Goal: Task Accomplishment & Management: Complete application form

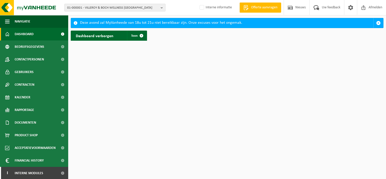
click at [161, 7] on b "button" at bounding box center [163, 7] width 5 height 7
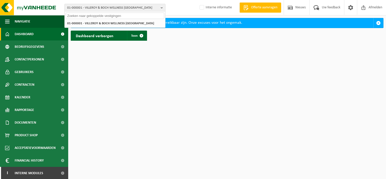
click at [90, 16] on input "text" at bounding box center [115, 16] width 98 height 6
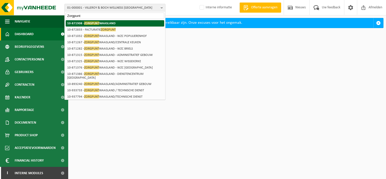
type input "Zorgpunt"
click at [75, 21] on strong "10-871908 - ZORGPUNT WAASLAND" at bounding box center [91, 23] width 48 height 4
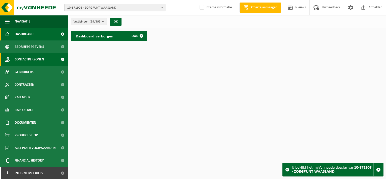
click at [23, 58] on span "Contactpersonen" at bounding box center [29, 59] width 29 height 13
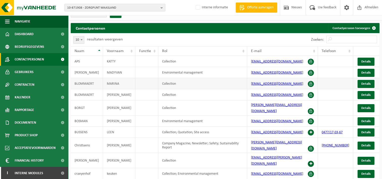
scroll to position [12, 0]
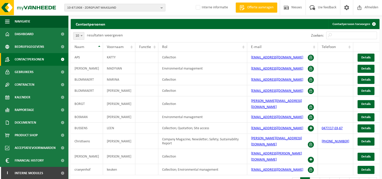
click at [160, 8] on button "10-871908 - ZORGPUNT WAASLAND" at bounding box center [114, 8] width 101 height 8
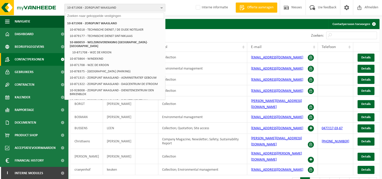
click at [83, 16] on input "text" at bounding box center [115, 16] width 98 height 6
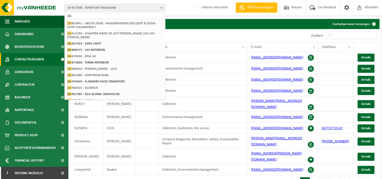
click at [78, 17] on input "10-" at bounding box center [115, 16] width 98 height 6
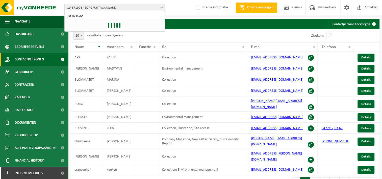
type input "10-871032"
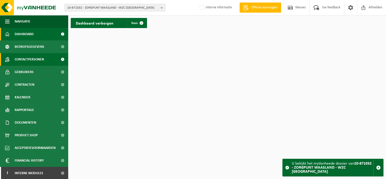
click at [20, 61] on span "Contactpersonen" at bounding box center [29, 59] width 29 height 13
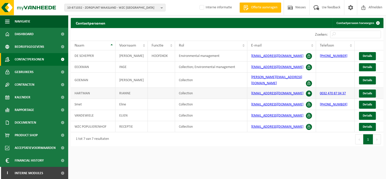
click at [309, 90] on span at bounding box center [309, 93] width 6 height 6
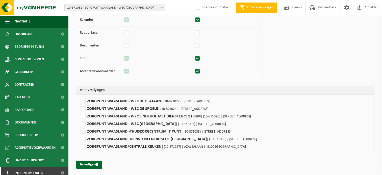
scroll to position [103, 0]
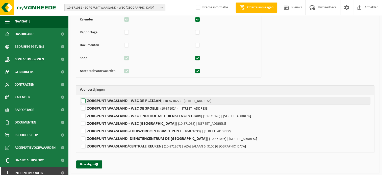
click at [84, 100] on label"] "ZORGPUNT WAASLAND - WZC DE PLATAAN | (10-871022) | HOSPITAALSTRAAT 12, 9100 SIN…" at bounding box center [225, 101] width 291 height 8
click at [84, 100] on input "ZORGPUNT WAASLAND - WZC DE PLATAAN | (10-871022) | HOSPITAALSTRAAT 12, 9100 SIN…" at bounding box center [271, 101] width 382 height 8
checkbox input "true"
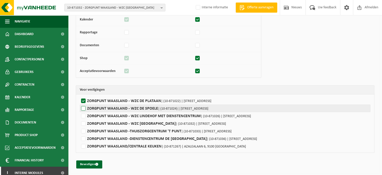
click at [83, 108] on label"] "ZORGPUNT WAASLAND - WZC DE SPOELE | (10-871024) | LAMSTRAAT 44, 9100 SINT-NIKLA…" at bounding box center [225, 108] width 291 height 8
click at [83, 108] on input "ZORGPUNT WAASLAND - WZC DE SPOELE | (10-871024) | LAMSTRAAT 44, 9100 SINT-NIKLA…" at bounding box center [271, 108] width 382 height 8
checkbox input "true"
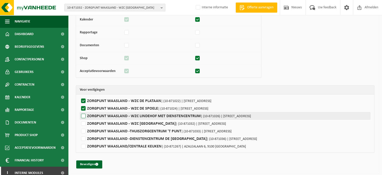
click at [83, 116] on label"] "ZORGPUNT WAASLAND - WZC LINDEHOF MET DIENSTENCENTRUM | (10-871026) | KERKSTRAAT…" at bounding box center [225, 116] width 291 height 8
click at [83, 116] on input "ZORGPUNT WAASLAND - WZC LINDEHOF MET DIENSTENCENTRUM | (10-871026) | KERKSTRAAT…" at bounding box center [271, 116] width 382 height 8
checkbox input "true"
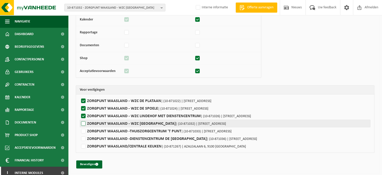
click at [83, 121] on label"] "ZORGPUNT WAASLAND - WZC POPULIERENHOF | (10-871032) | TURKYEN 2, 9100 NIEUWKERK…" at bounding box center [225, 124] width 291 height 8
click at [83, 121] on input "ZORGPUNT WAASLAND - WZC POPULIERENHOF | (10-871032) | TURKYEN 2, 9100 NIEUWKERK…" at bounding box center [271, 124] width 382 height 8
checkbox input "true"
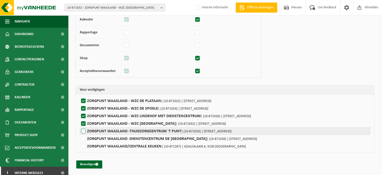
click at [83, 128] on label"] "ZORGPUNT WAASLAND -THUISZORGCENTRUM 'T PUNT | (10-871033) | LAMSTRAAT 23, 9100 …" at bounding box center [225, 131] width 291 height 8
click at [83, 128] on input "ZORGPUNT WAASLAND -THUISZORGCENTRUM 'T PUNT | (10-871033) | LAMSTRAAT 23, 9100 …" at bounding box center [271, 131] width 382 height 8
checkbox input "true"
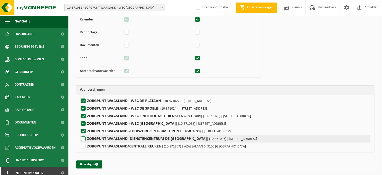
click at [84, 136] on label"] "ZORGPUNT WAASLAND -DIENSTENCENTRUM DE SCHUTTERIJ | (10-871036) | VLEESHOUWERSTR…" at bounding box center [225, 139] width 291 height 8
click at [84, 136] on input "ZORGPUNT WAASLAND -DIENSTENCENTRUM DE SCHUTTERIJ | (10-871036) | VLEESHOUWERSTR…" at bounding box center [271, 139] width 382 height 8
checkbox input "true"
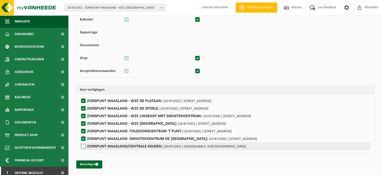
click at [83, 146] on label"] "ZORGPUNT WAASLAND/CENTRALE KEUKEN | (10-871267) | AZALEALAAN 6, 9100 SINT-NIKLA…" at bounding box center [225, 146] width 291 height 8
click at [83, 146] on input "ZORGPUNT WAASLAND/CENTRALE KEUKEN | (10-871267) | AZALEALAAN 6, 9100 SINT-NIKLA…" at bounding box center [271, 146] width 382 height 8
checkbox input "true"
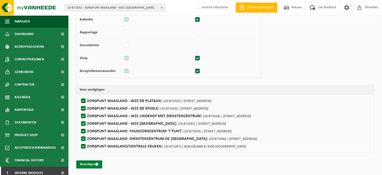
click at [87, 164] on button "Bevestigen" at bounding box center [89, 164] width 26 height 8
